Goal: Check status: Check status

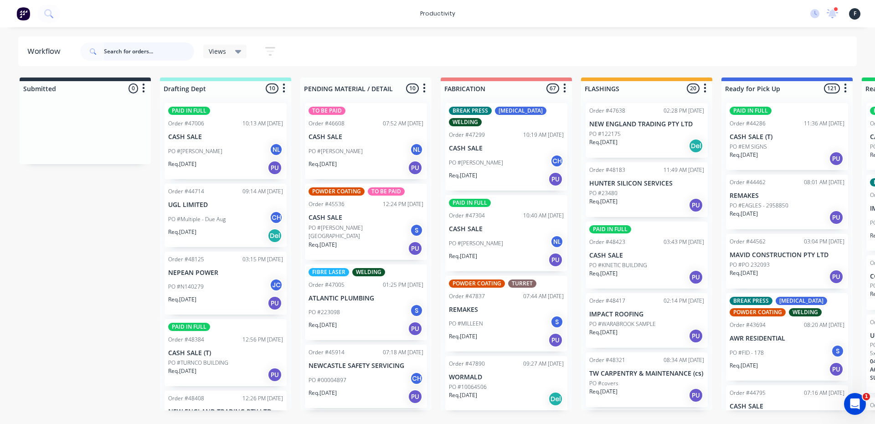
click at [167, 50] on input "text" at bounding box center [149, 51] width 90 height 18
click at [150, 53] on input "text" at bounding box center [149, 51] width 90 height 18
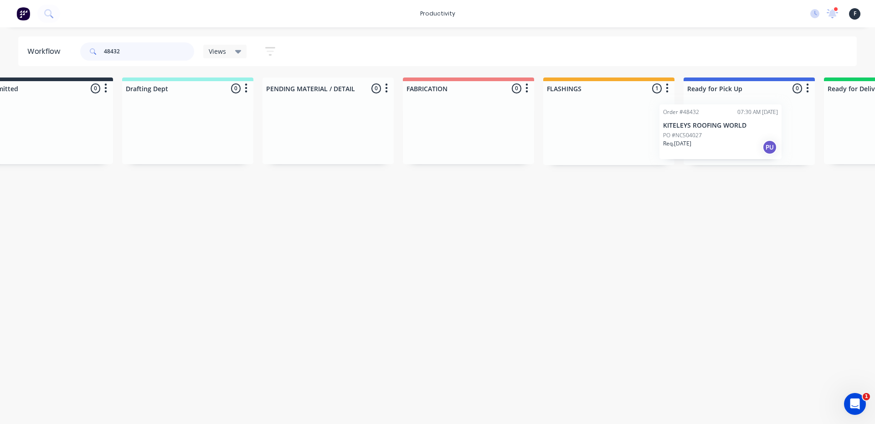
scroll to position [0, 49]
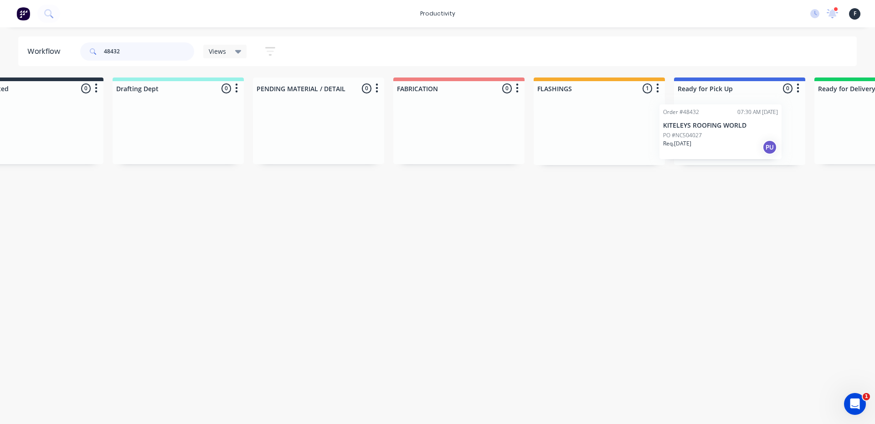
drag, startPoint x: 643, startPoint y: 148, endPoint x: 721, endPoint y: 150, distance: 78.0
click at [721, 150] on div "Submitted 0 Sort By Created date Required date Order number Customer name Most …" at bounding box center [706, 122] width 1520 height 88
type input "48432"
click at [725, 148] on div at bounding box center [738, 130] width 131 height 69
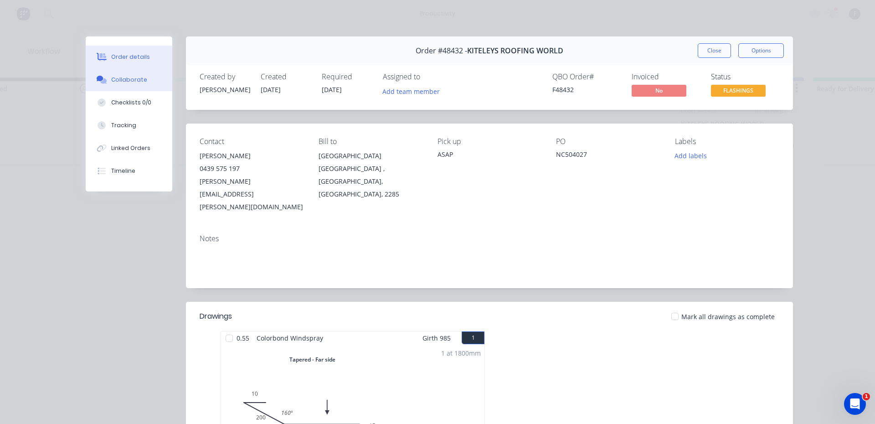
click at [103, 80] on icon at bounding box center [103, 80] width 6 height 5
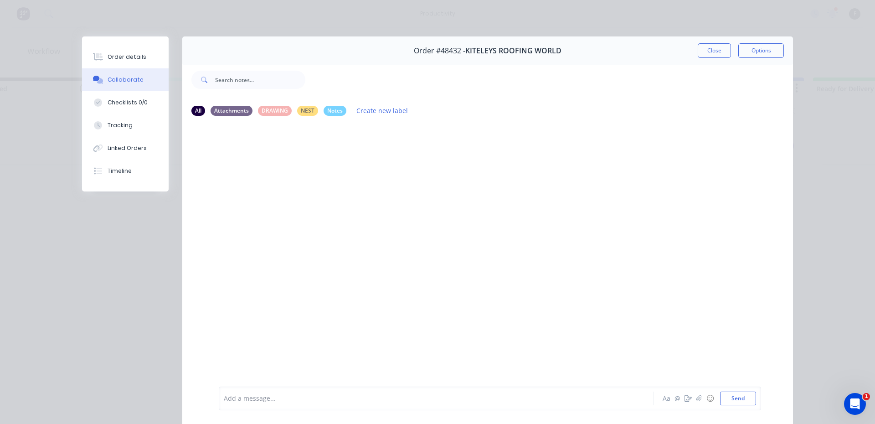
click at [256, 397] on div at bounding box center [423, 399] width 399 height 10
